Goal: Task Accomplishment & Management: Manage account settings

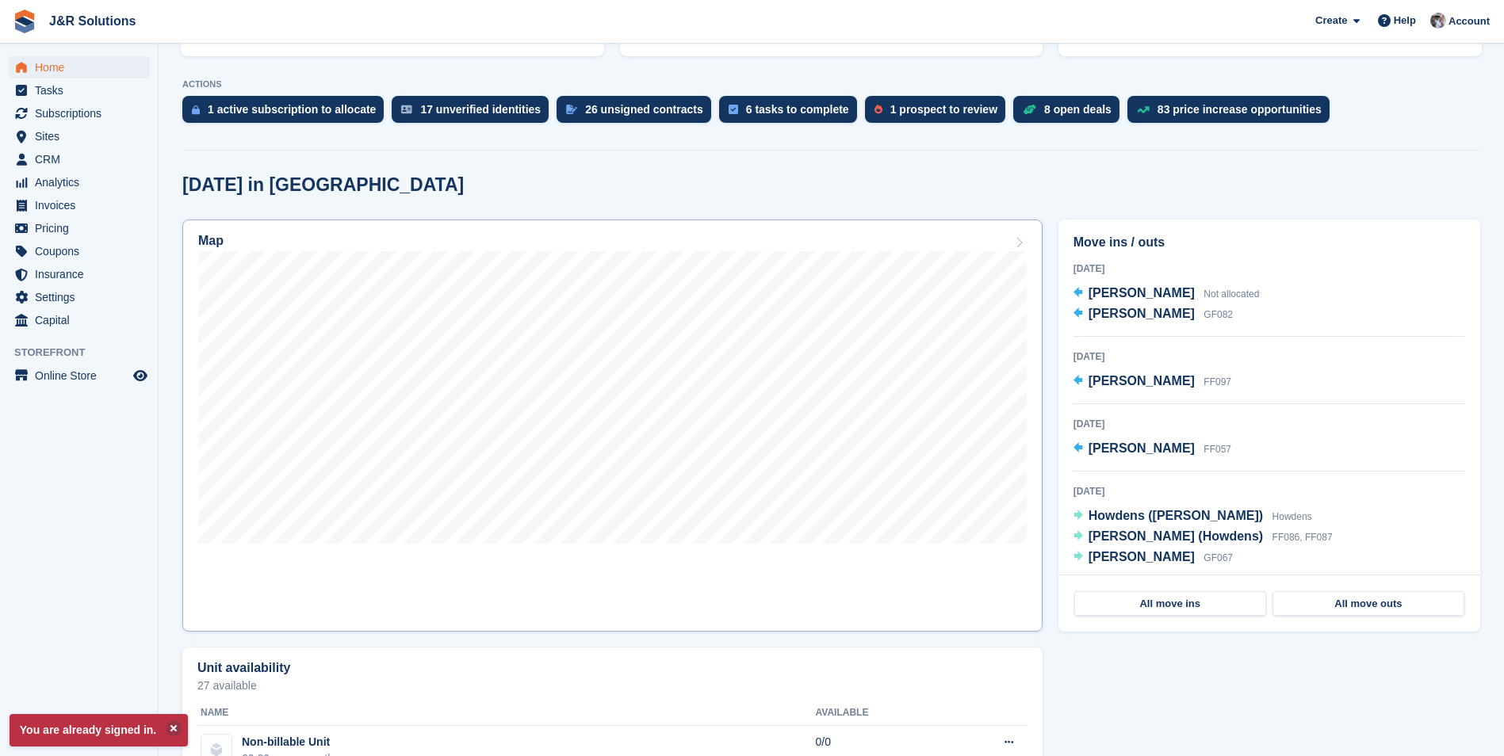
scroll to position [317, 0]
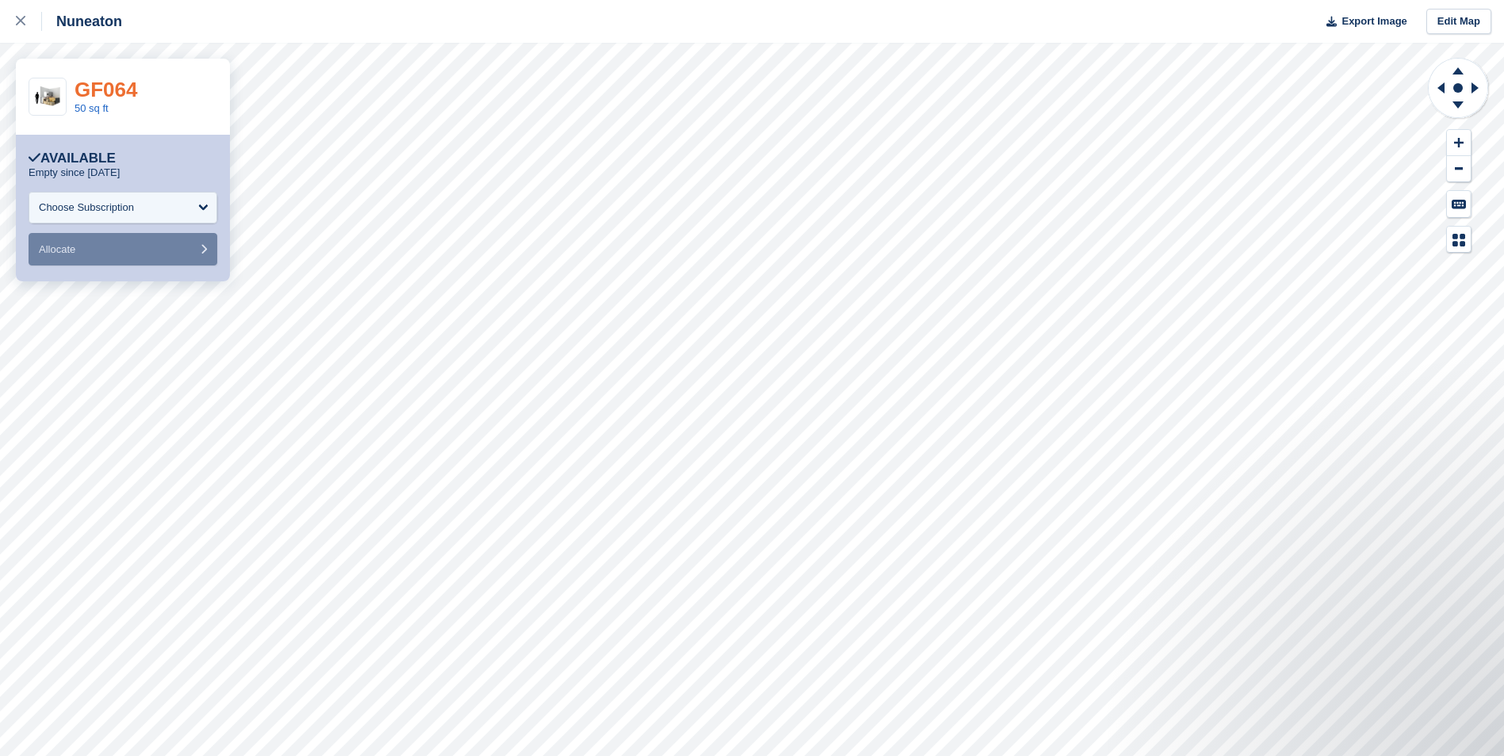
click at [108, 93] on link "GF064" at bounding box center [106, 90] width 63 height 24
click at [21, 23] on icon at bounding box center [21, 21] width 10 height 10
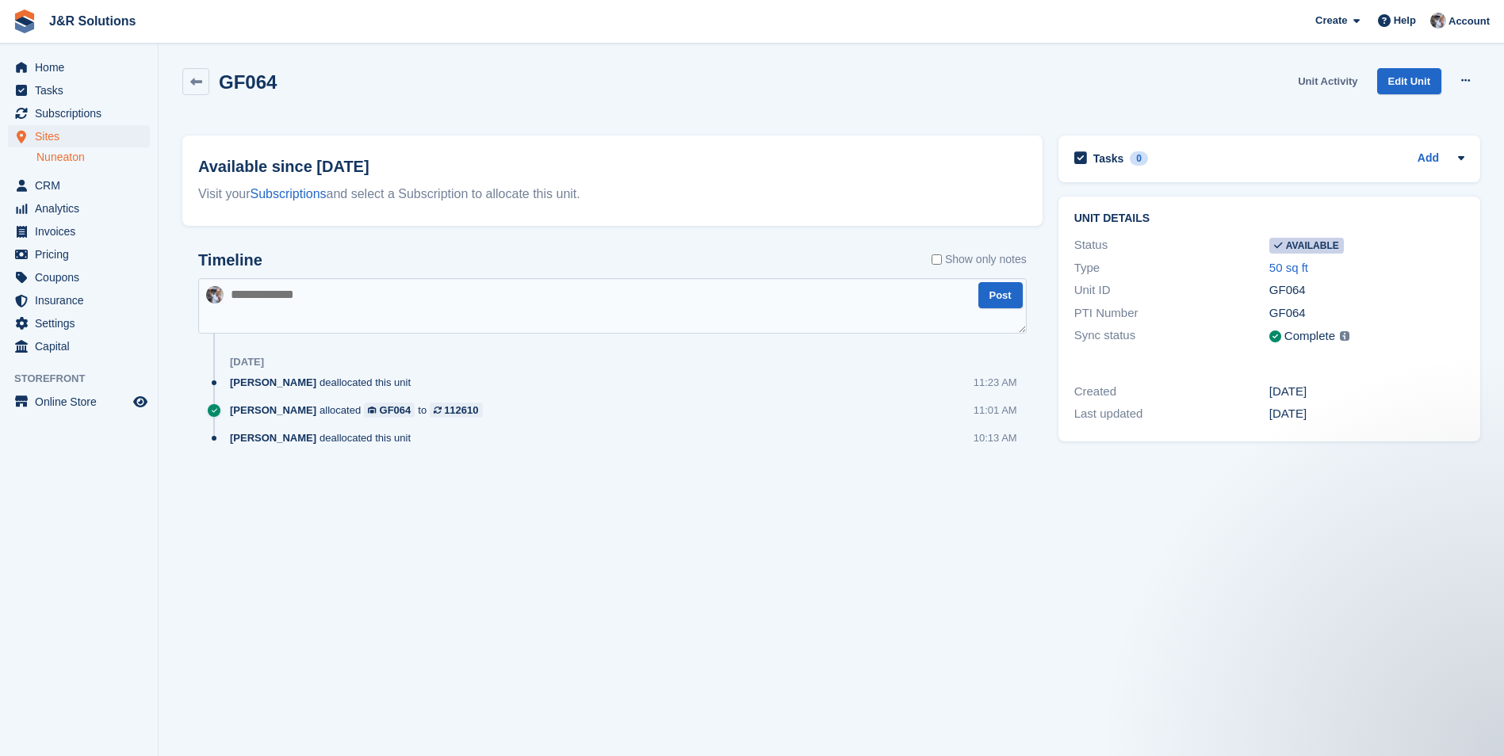
click at [1320, 78] on link "Unit Activity" at bounding box center [1327, 81] width 72 height 26
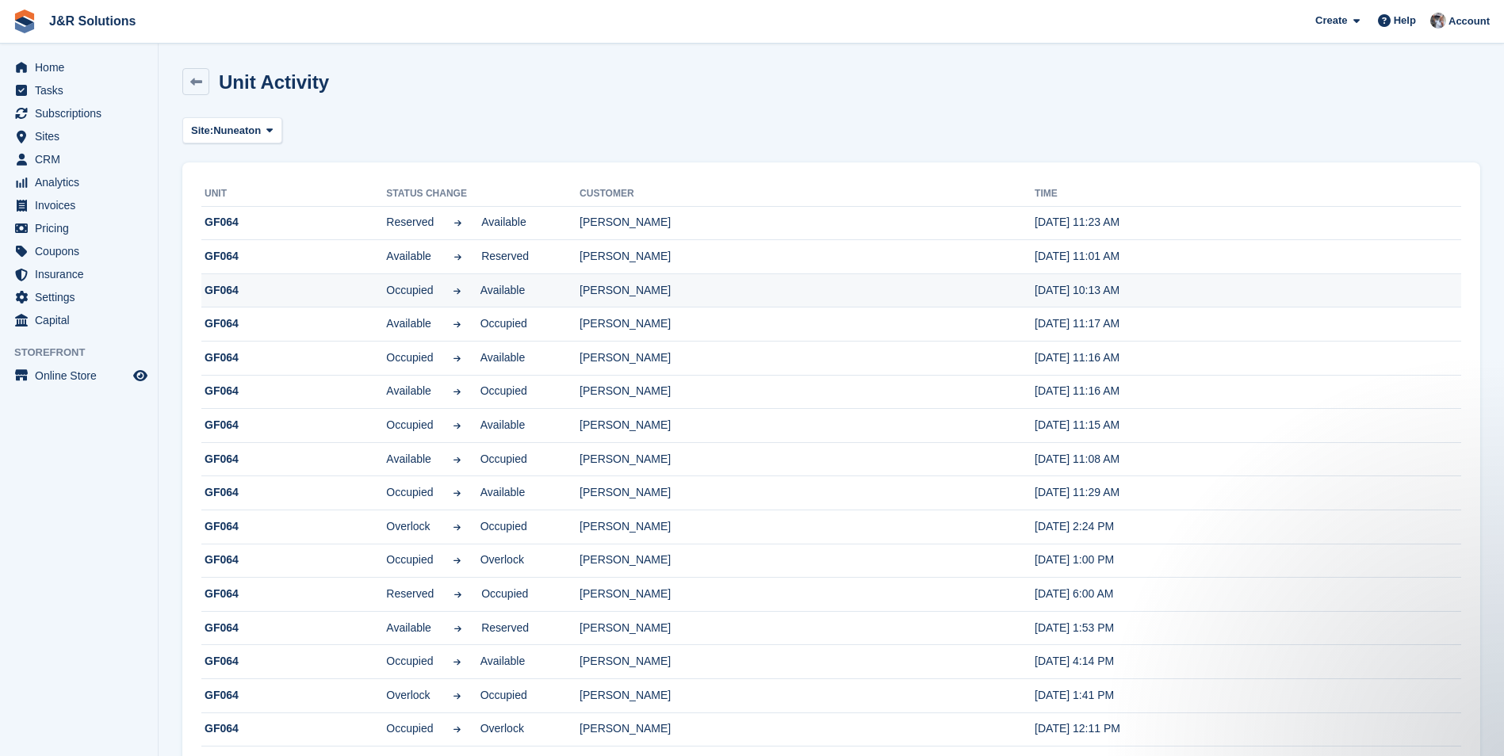
click at [580, 302] on td "[PERSON_NAME]" at bounding box center [807, 291] width 455 height 34
click at [53, 153] on span "CRM" at bounding box center [82, 159] width 95 height 22
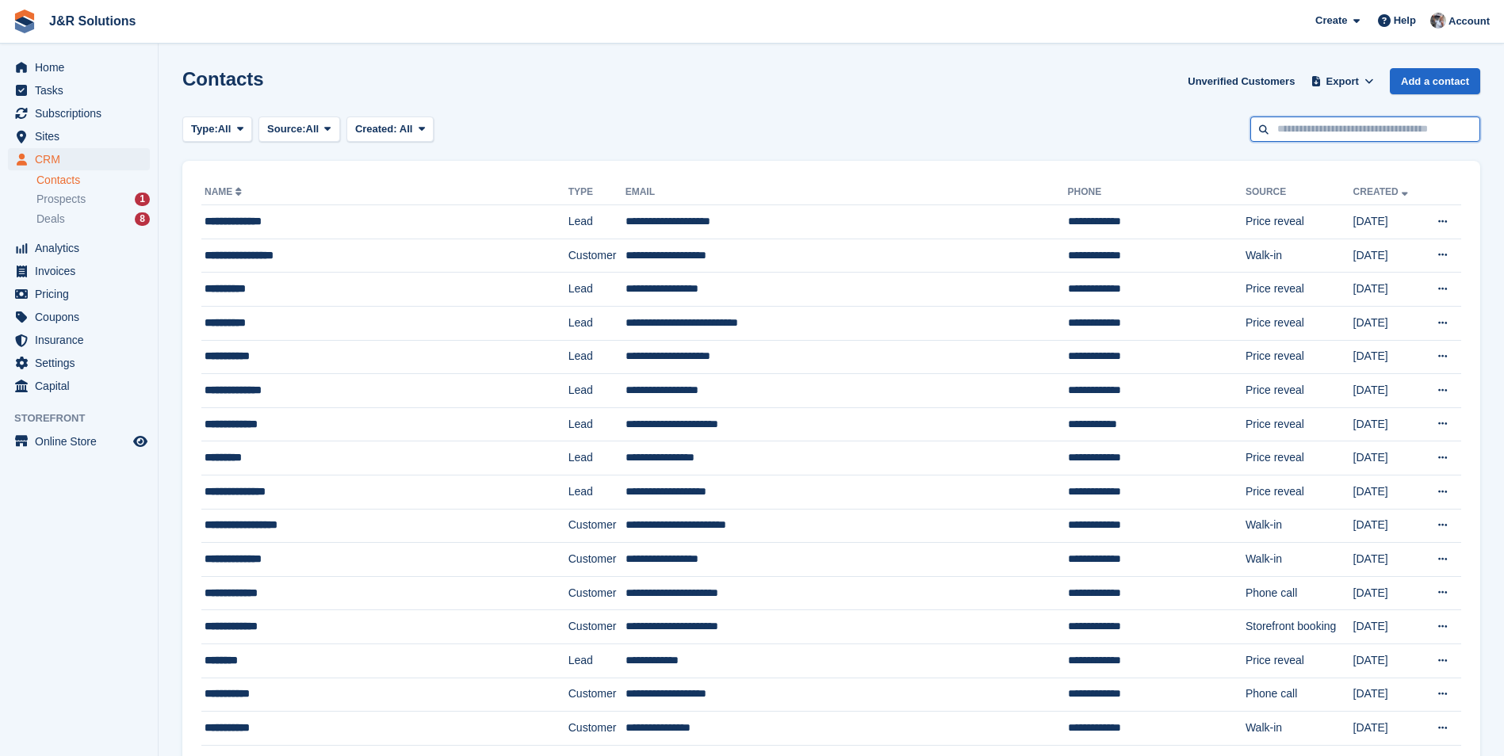
click at [1344, 126] on input "text" at bounding box center [1365, 130] width 230 height 26
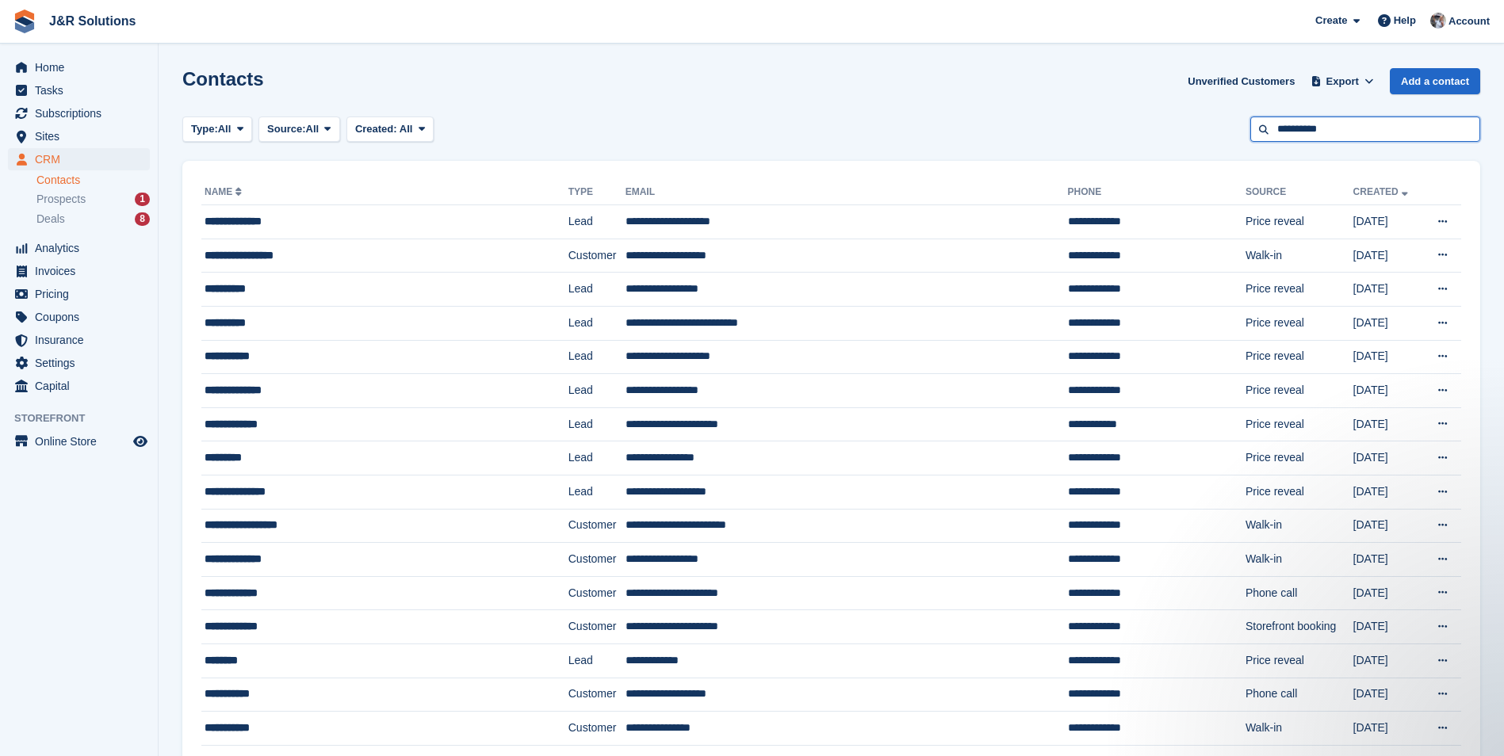
type input "**********"
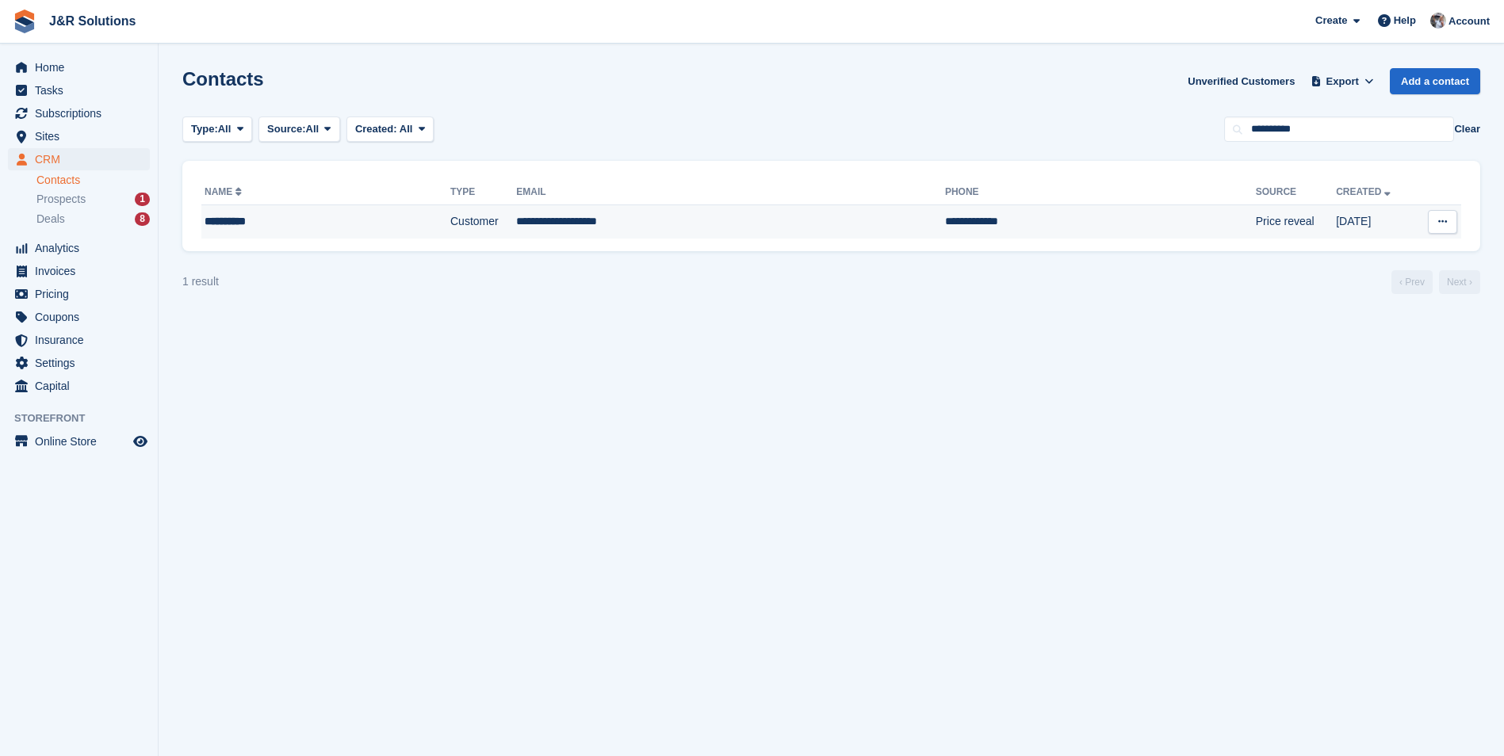
click at [265, 219] on div "**********" at bounding box center [294, 221] width 178 height 17
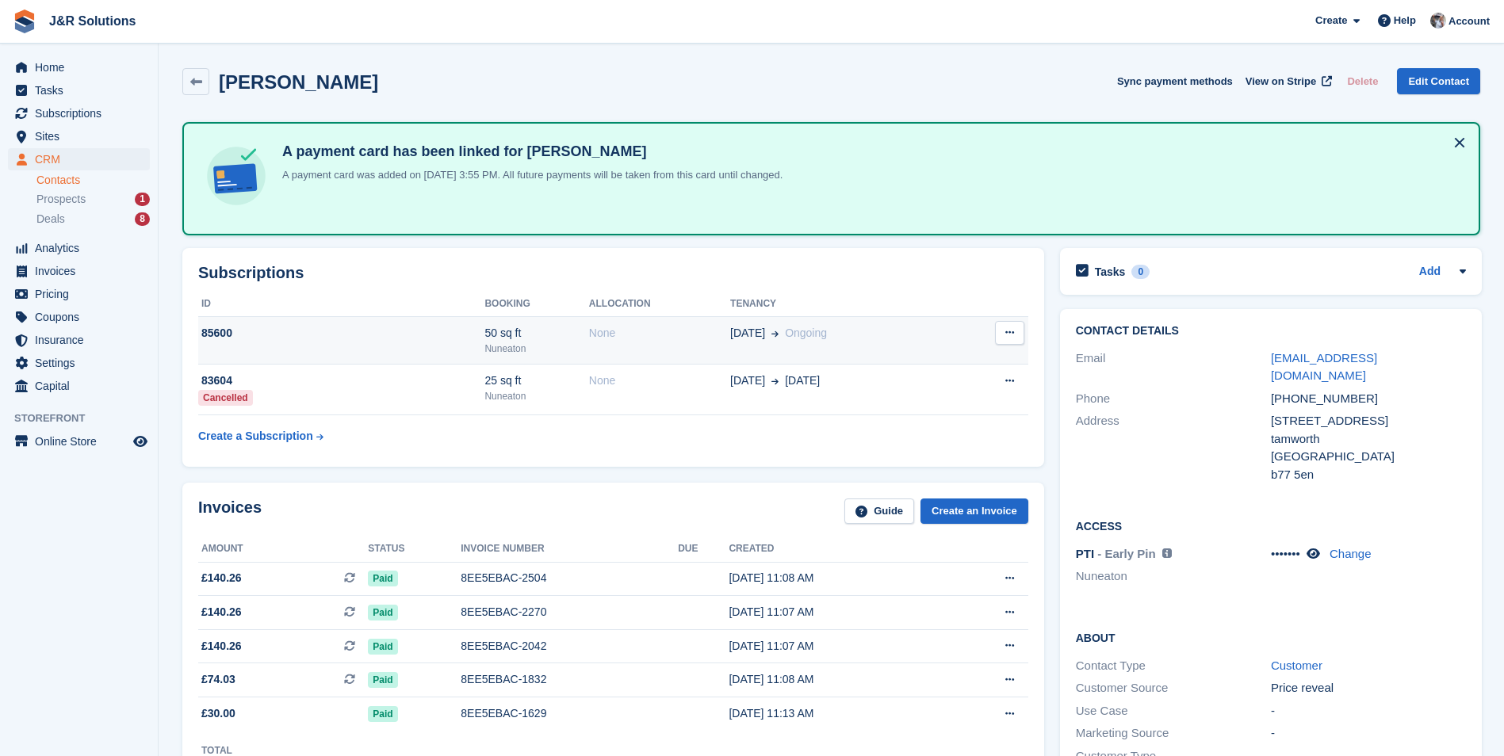
click at [389, 337] on div "85600" at bounding box center [341, 333] width 286 height 17
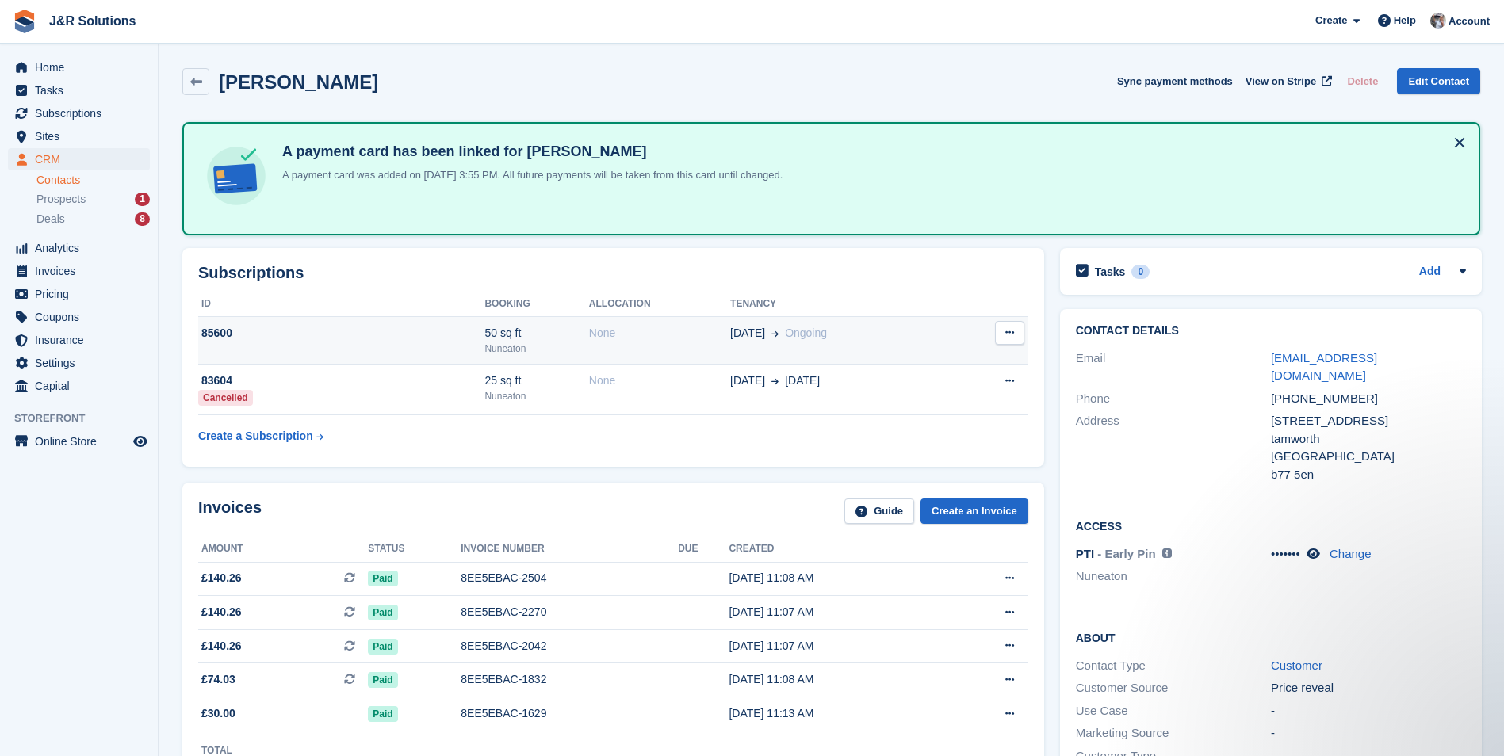
click at [221, 333] on div "85600" at bounding box center [341, 333] width 286 height 17
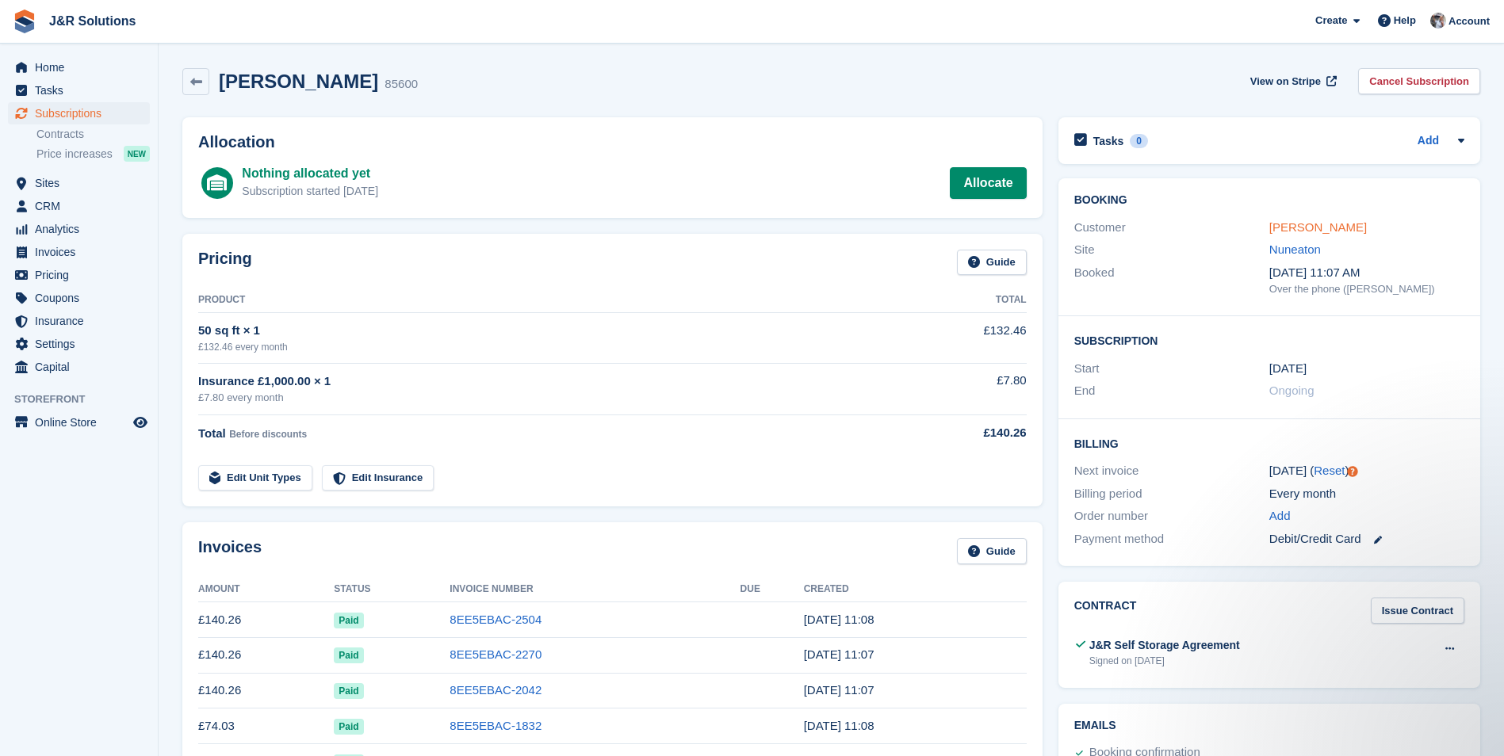
click at [1288, 228] on link "[PERSON_NAME]" at bounding box center [1318, 226] width 98 height 13
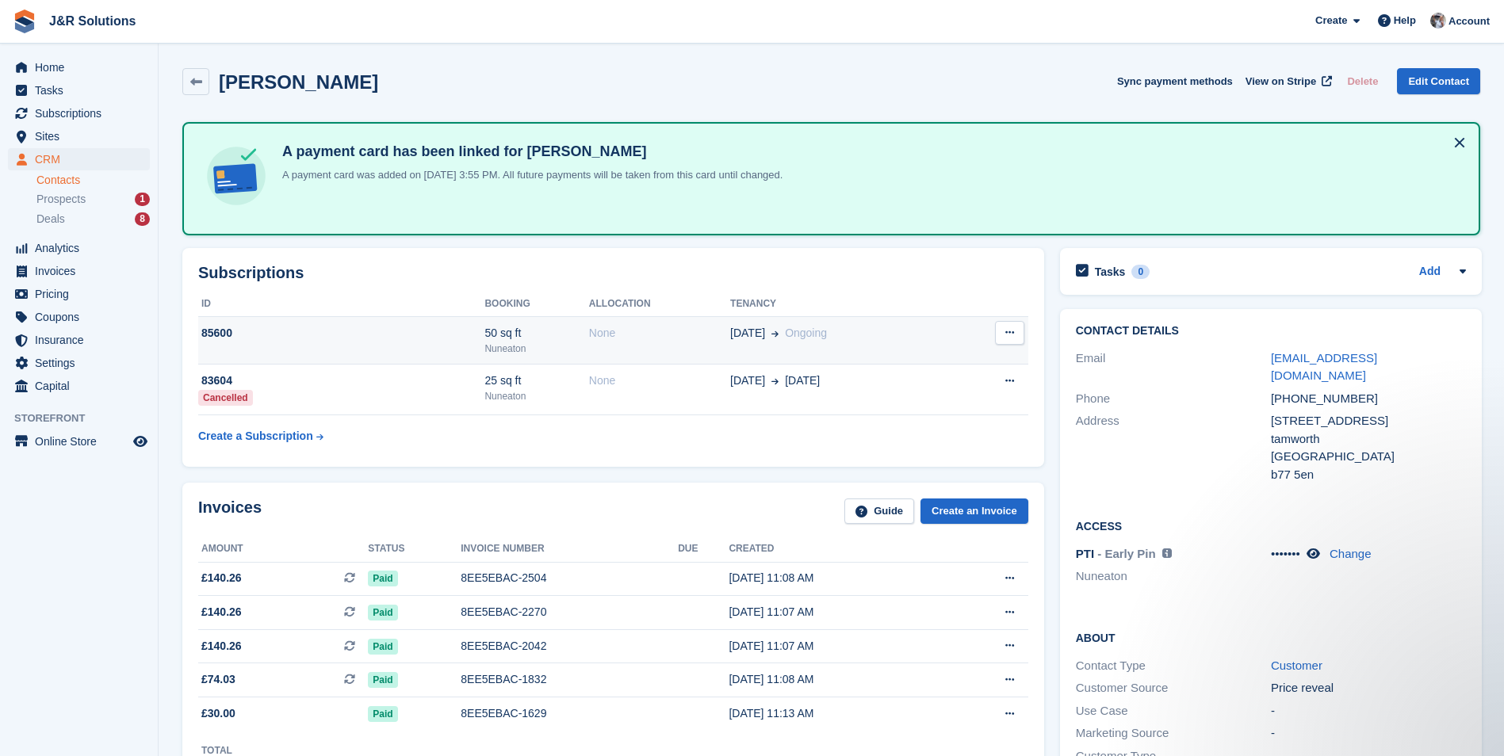
click at [496, 342] on div "Nuneaton" at bounding box center [536, 349] width 104 height 14
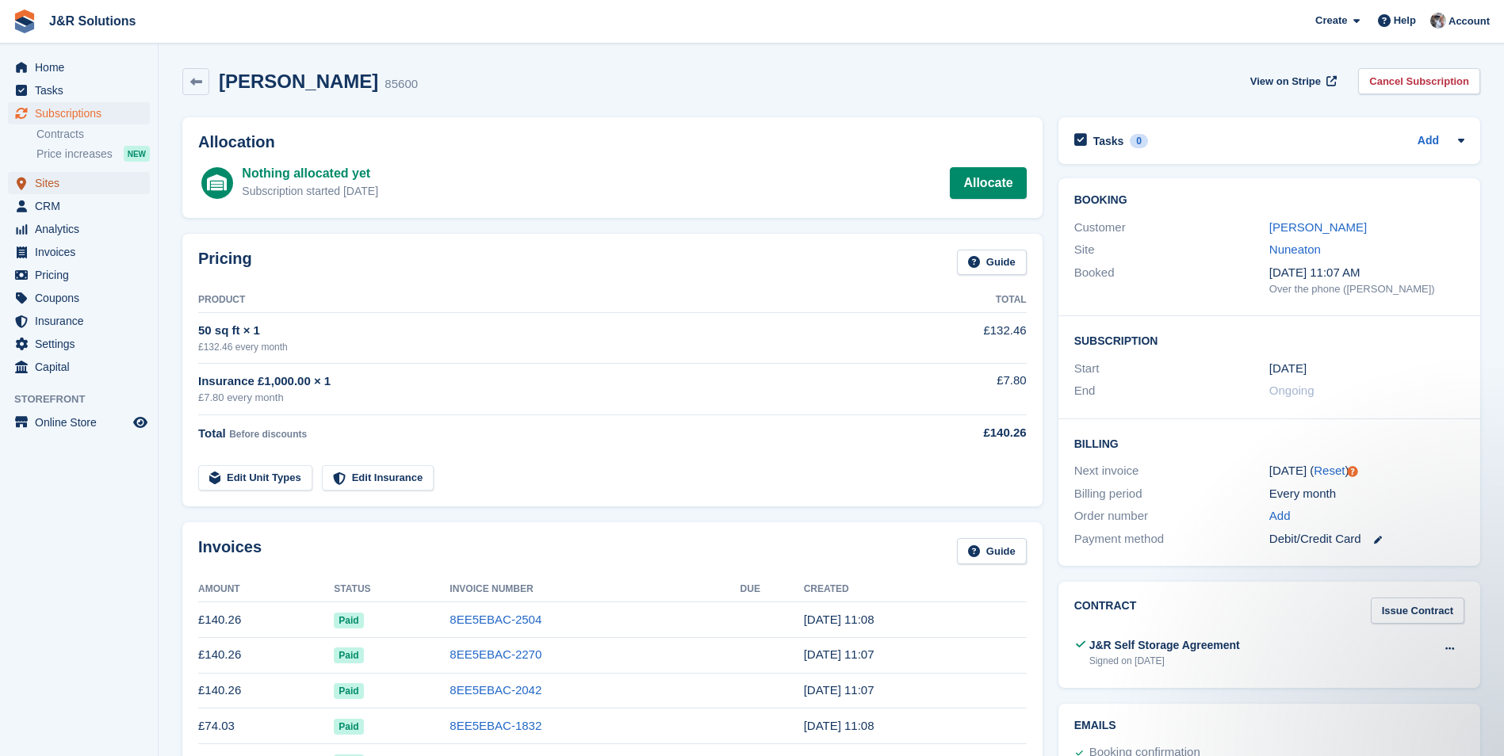
click at [45, 182] on span "Sites" at bounding box center [82, 183] width 95 height 22
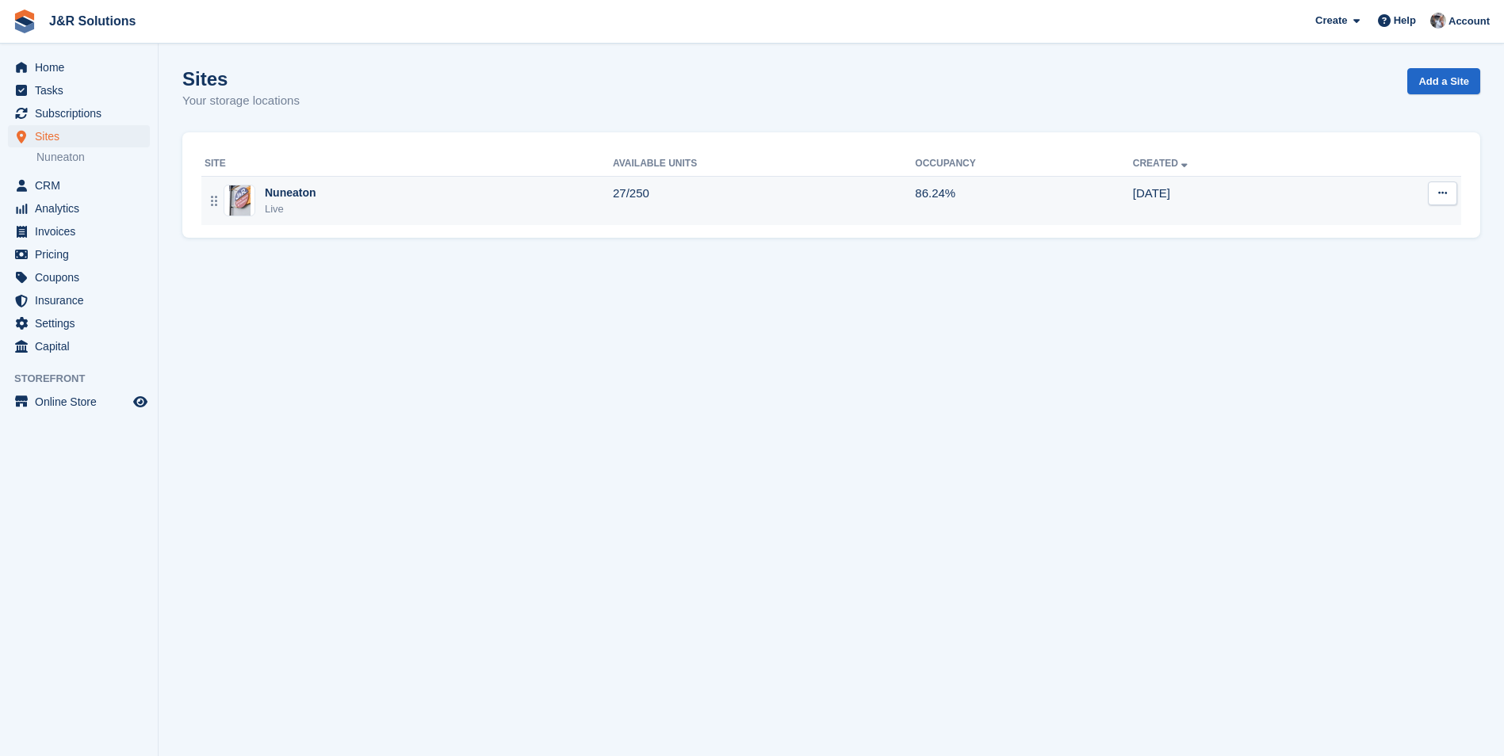
click at [278, 200] on div "Nuneaton" at bounding box center [291, 193] width 52 height 17
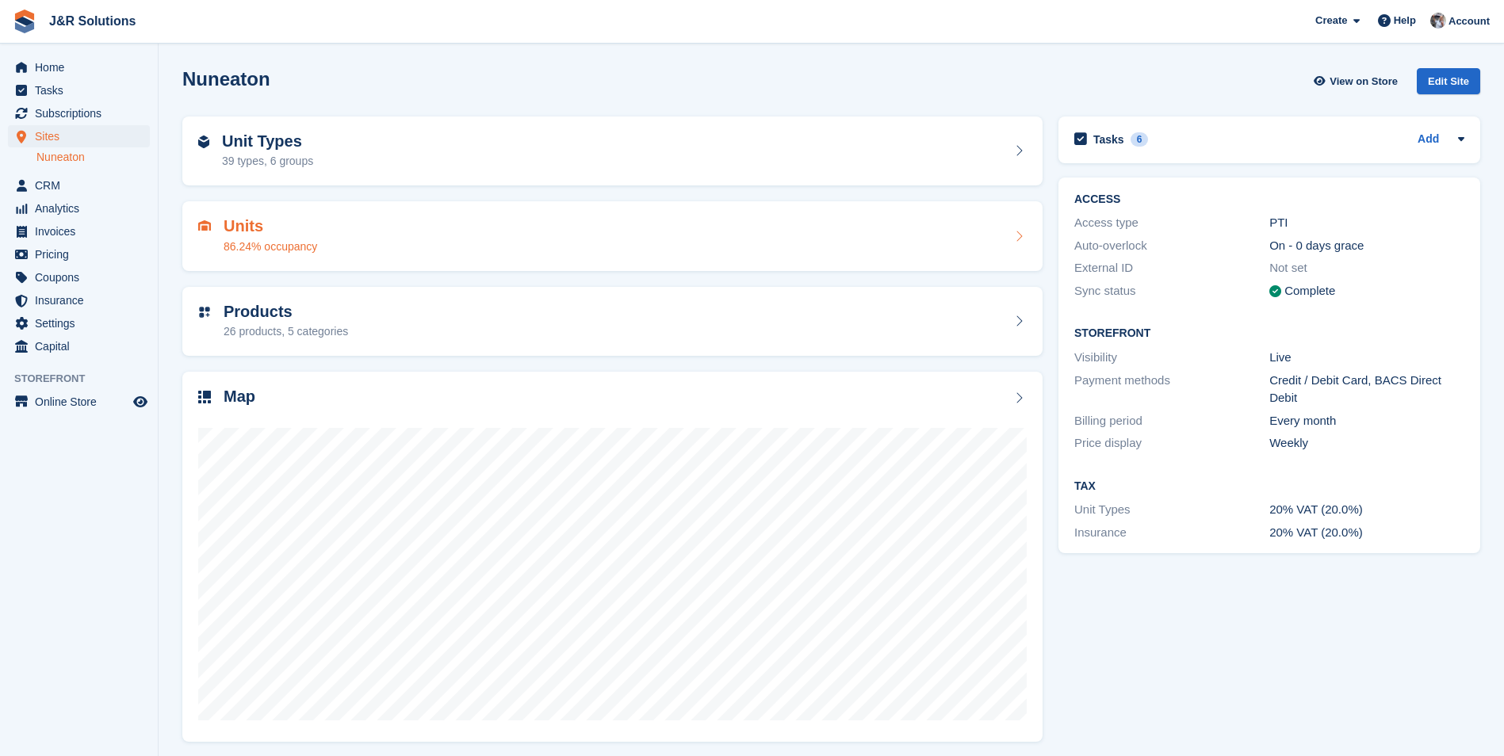
click at [245, 235] on h2 "Units" at bounding box center [271, 226] width 94 height 18
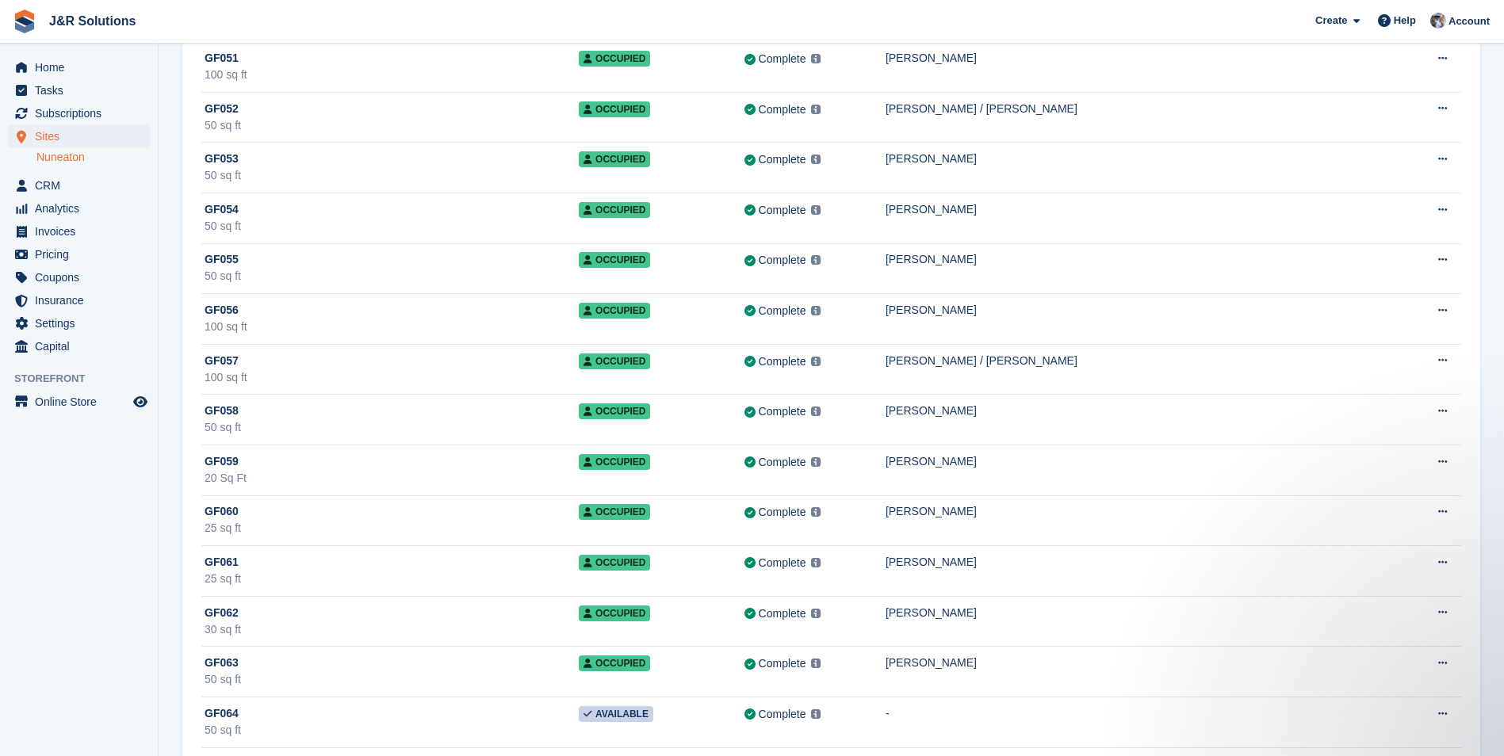
scroll to position [8879, 0]
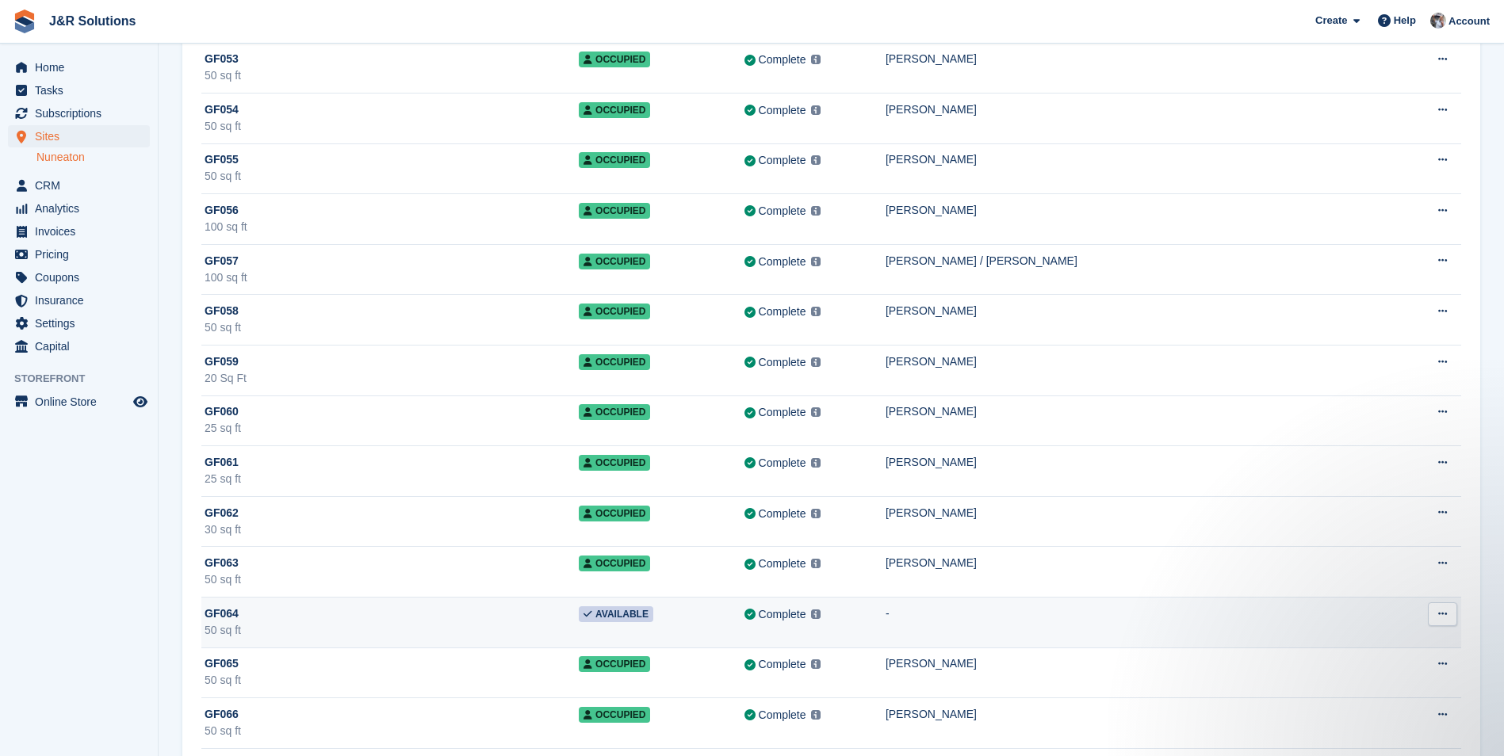
click at [278, 622] on div "50 sq ft" at bounding box center [392, 630] width 374 height 17
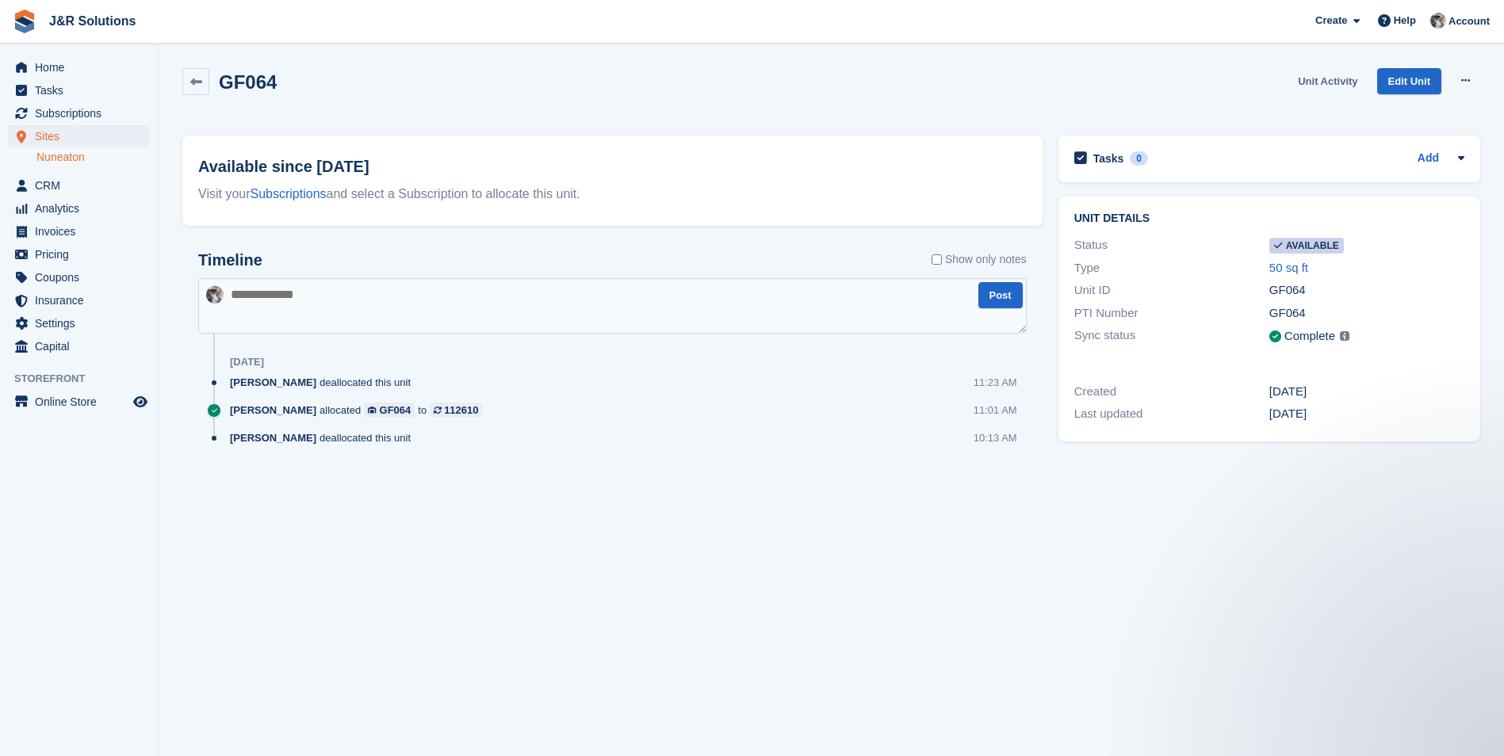
click at [1332, 84] on link "Unit Activity" at bounding box center [1327, 81] width 72 height 26
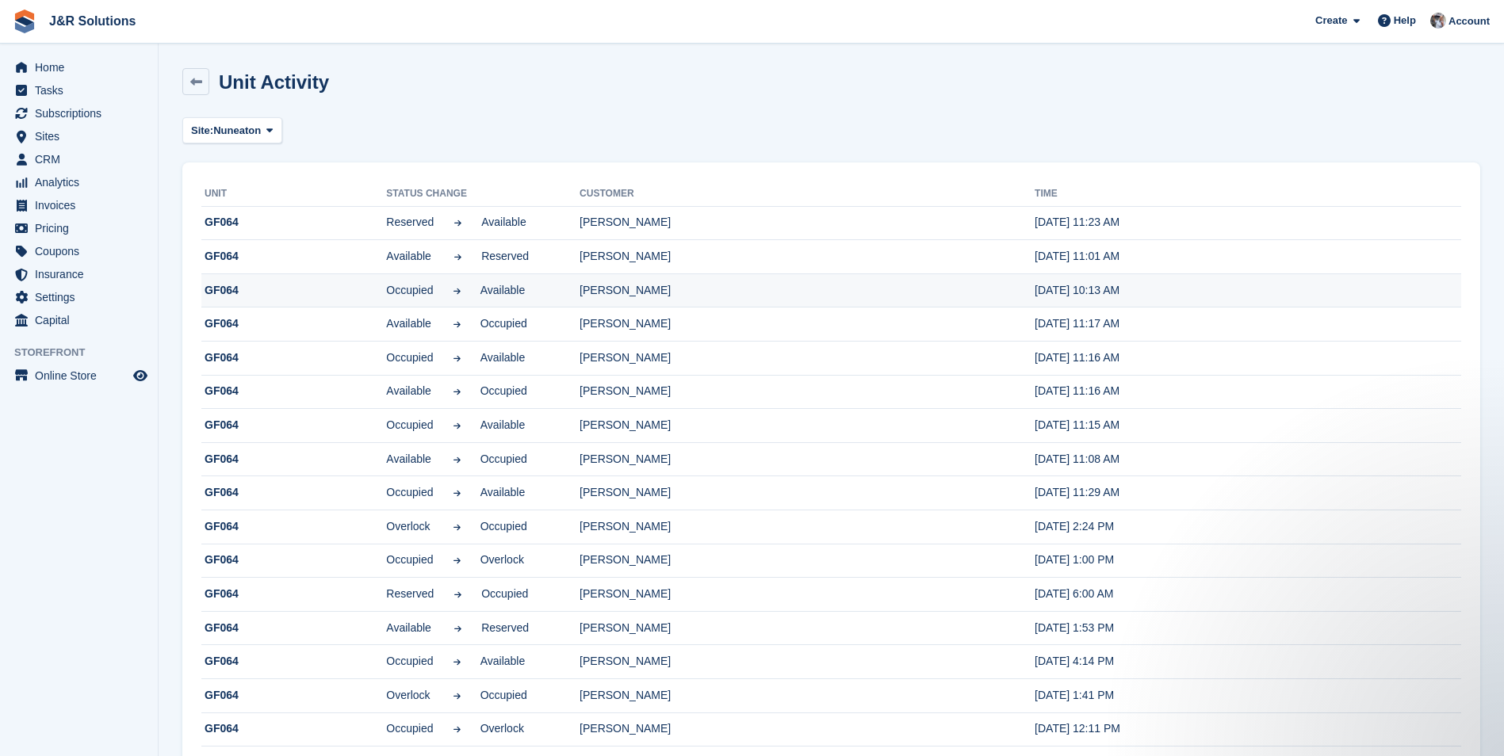
click at [649, 292] on td "[PERSON_NAME]" at bounding box center [807, 291] width 455 height 34
drag, startPoint x: 1028, startPoint y: 289, endPoint x: 943, endPoint y: 290, distance: 84.8
click at [1035, 290] on td "[DATE] 10:13 AM" at bounding box center [1248, 291] width 427 height 34
click at [197, 89] on link at bounding box center [195, 81] width 27 height 27
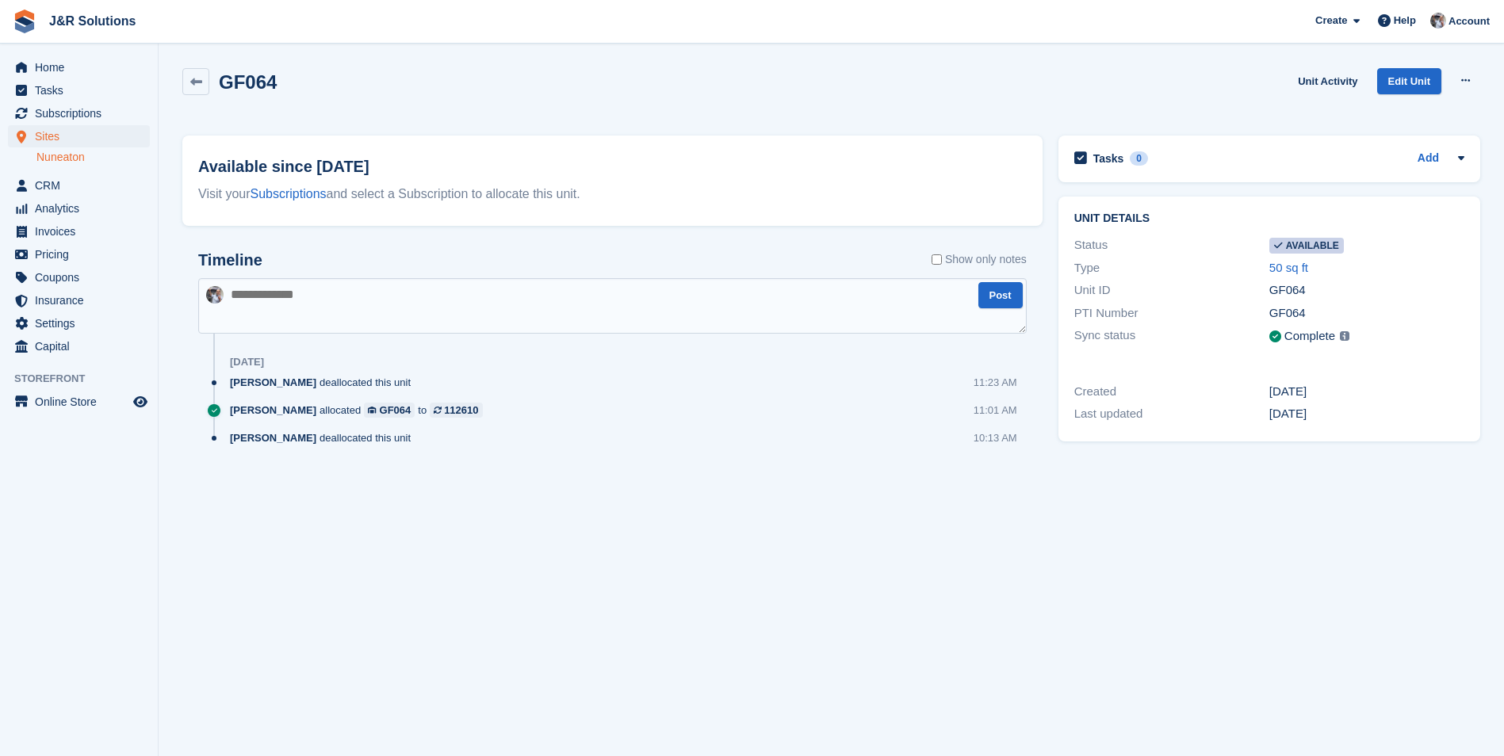
click at [367, 441] on div "[PERSON_NAME] deallocated this unit" at bounding box center [324, 437] width 189 height 15
click at [380, 411] on div "GF064" at bounding box center [396, 410] width 32 height 15
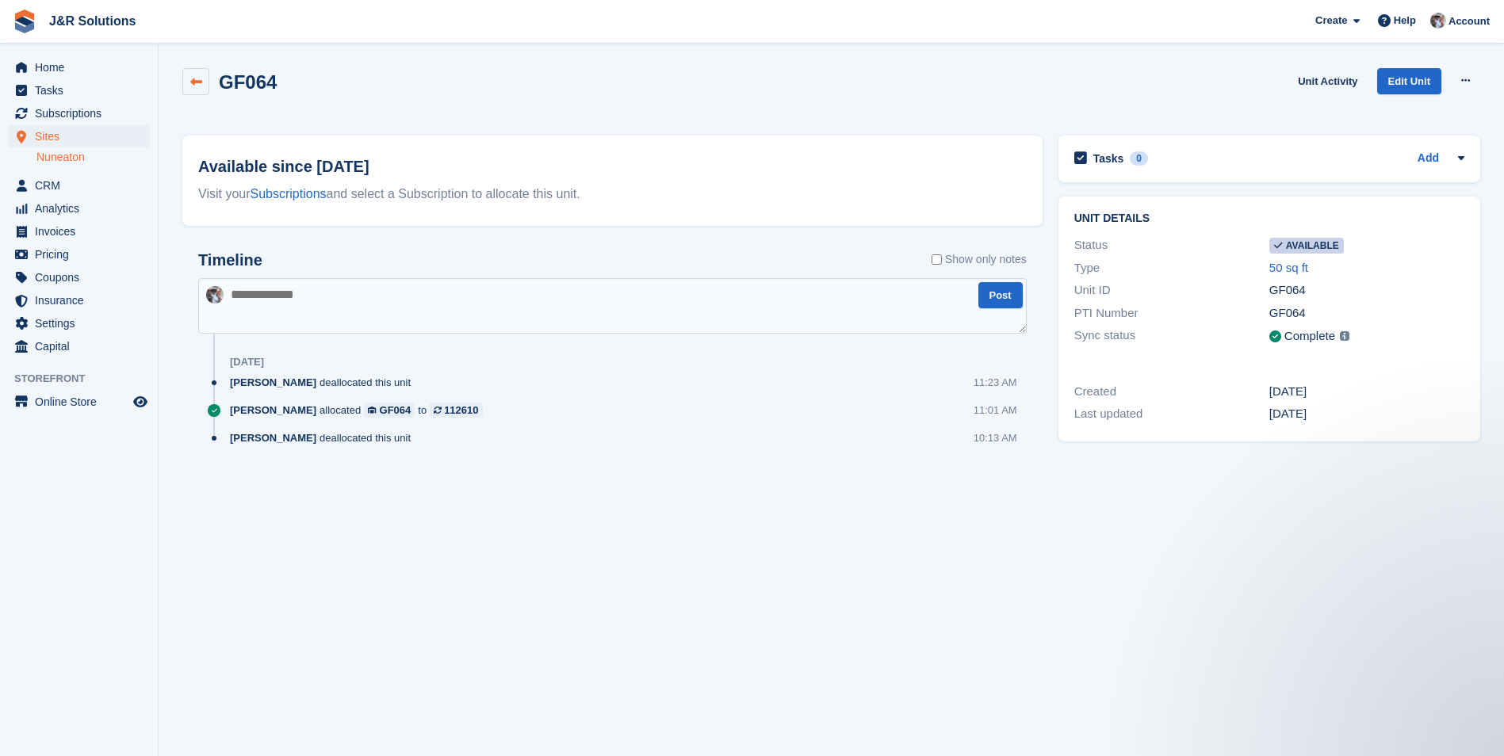
click at [195, 80] on icon at bounding box center [196, 82] width 12 height 12
click at [51, 114] on span "Subscriptions" at bounding box center [82, 113] width 95 height 22
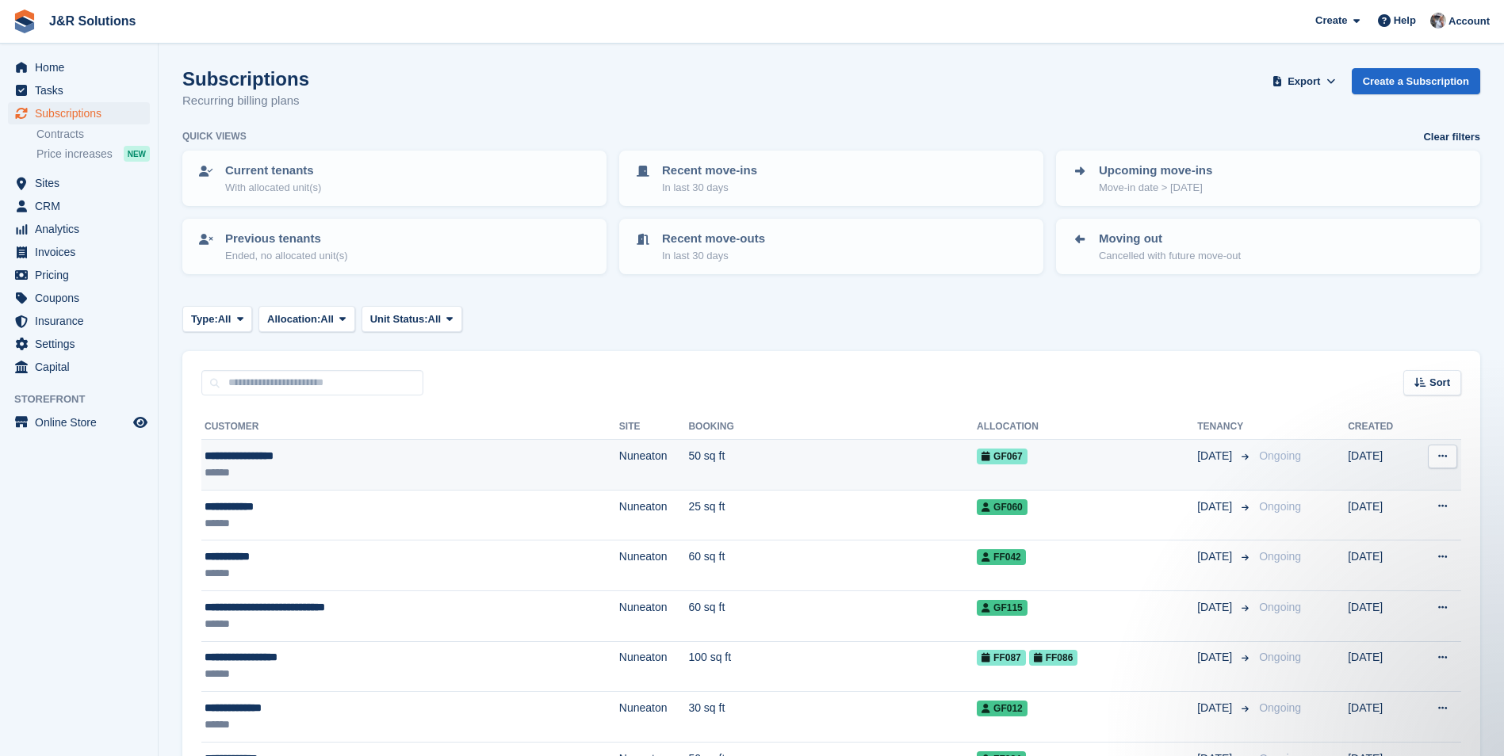
click at [320, 465] on div "******" at bounding box center [348, 473] width 286 height 17
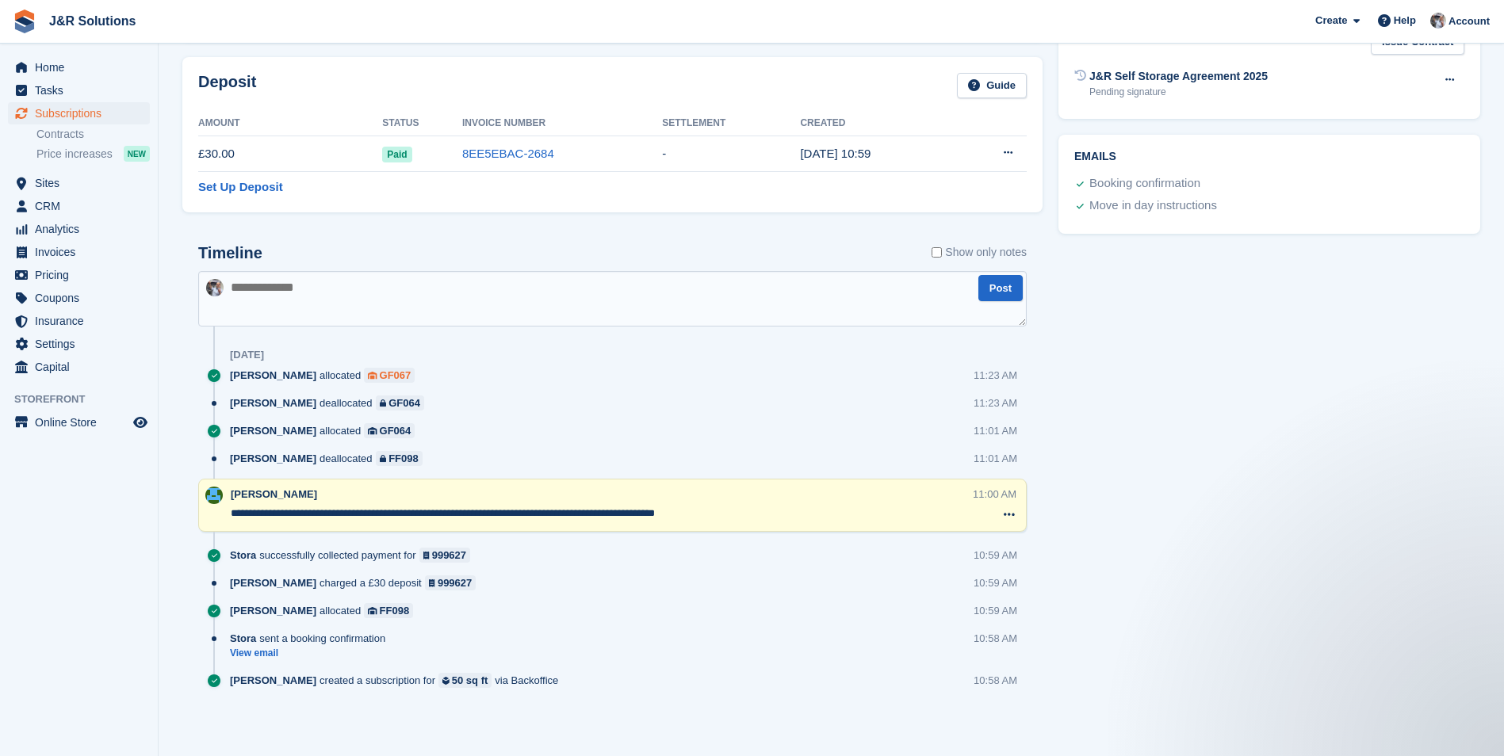
click at [380, 377] on div "GF067" at bounding box center [396, 375] width 32 height 15
